Goal: Communication & Community: Answer question/provide support

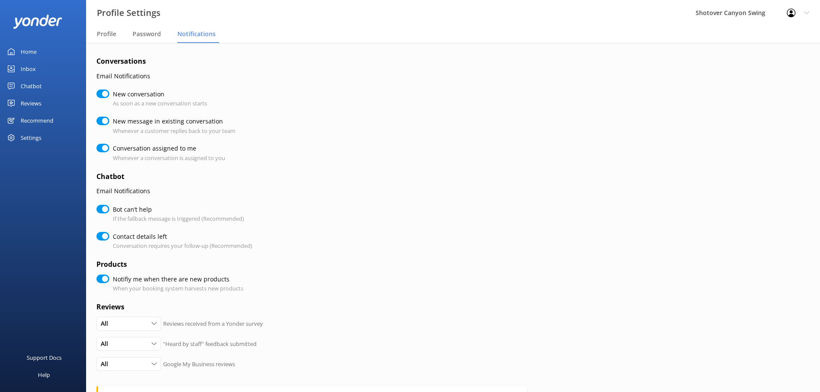
click at [30, 65] on div "Inbox" at bounding box center [28, 68] width 15 height 17
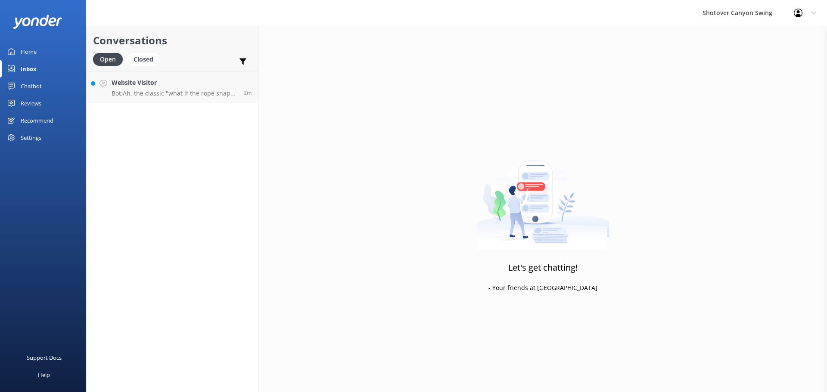
click at [179, 93] on p "Bot: Ah, the classic "what if the rope snaps" fear! Rest assured, our ropes are…" at bounding box center [175, 94] width 126 height 8
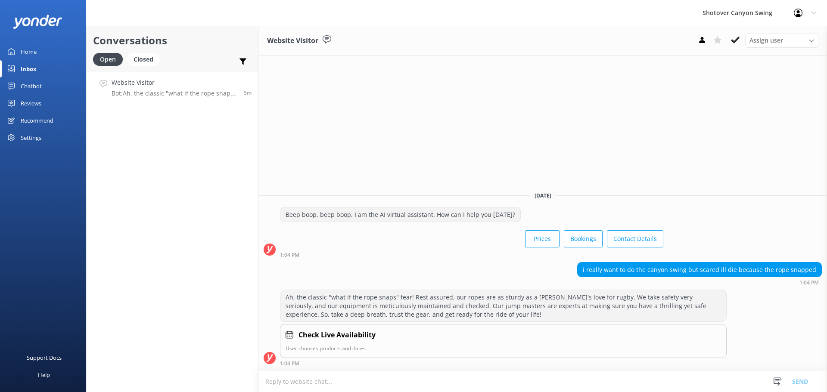
click at [737, 32] on div "Website Visitor Assign user [PERSON_NAME] [PERSON_NAME] Reservations [PERSON_NA…" at bounding box center [542, 41] width 568 height 30
click at [736, 37] on icon at bounding box center [735, 40] width 9 height 9
